Goal: Task Accomplishment & Management: Manage account settings

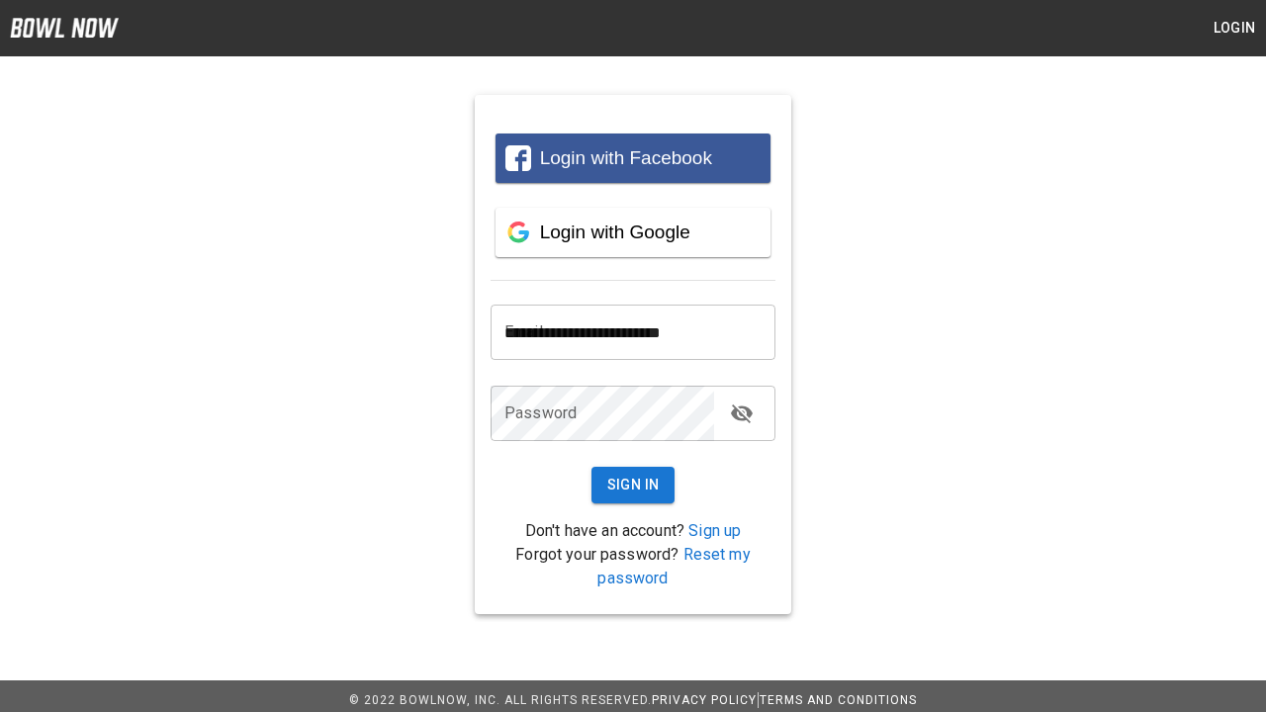
type input "**********"
click at [633, 485] on button "Sign In" at bounding box center [633, 485] width 84 height 37
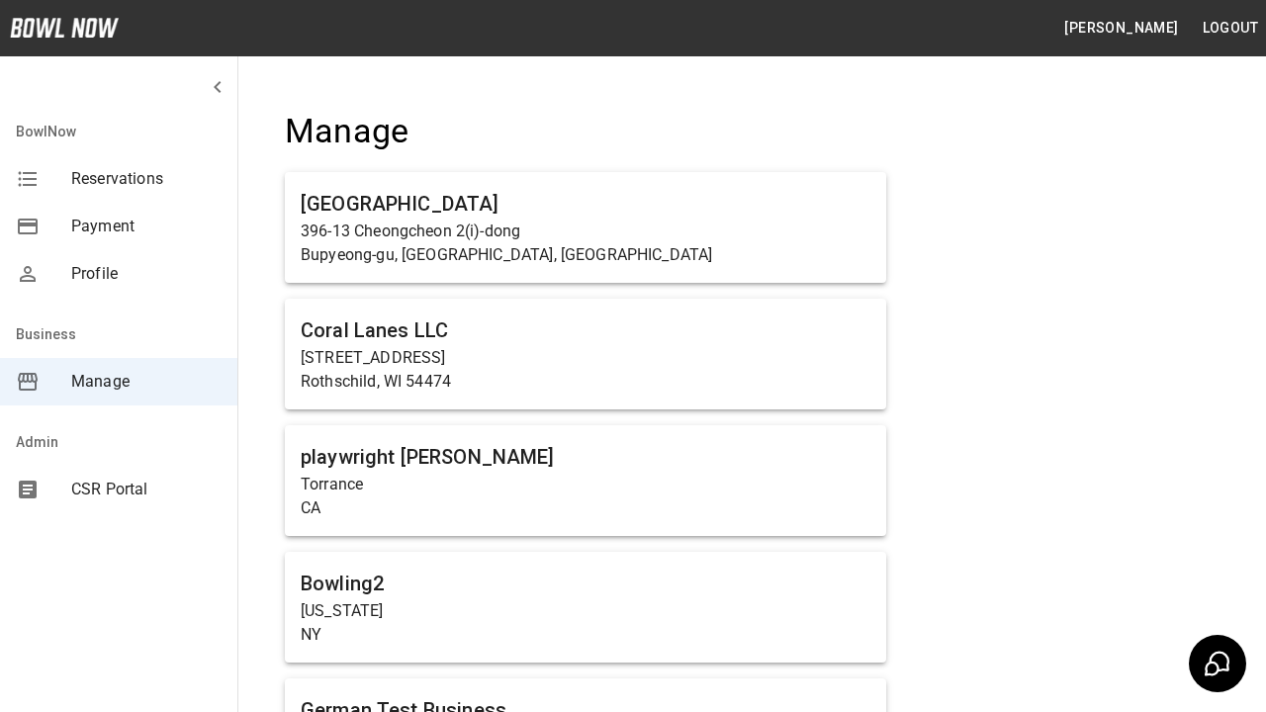
click at [119, 382] on span "Manage" at bounding box center [146, 382] width 150 height 24
